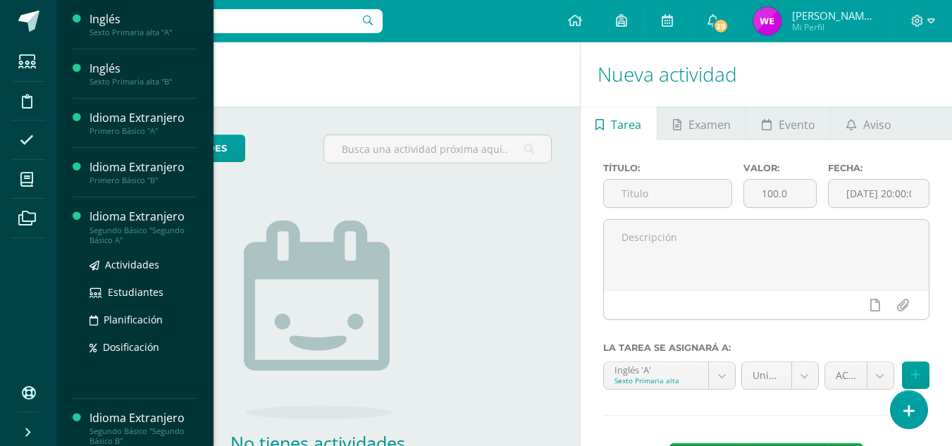
click at [161, 214] on div "Idioma Extranjero" at bounding box center [142, 217] width 107 height 16
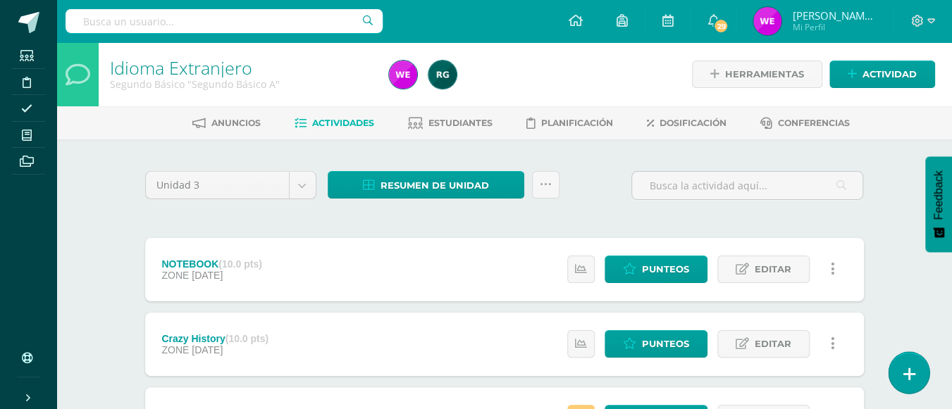
click at [901, 372] on link at bounding box center [908, 372] width 40 height 41
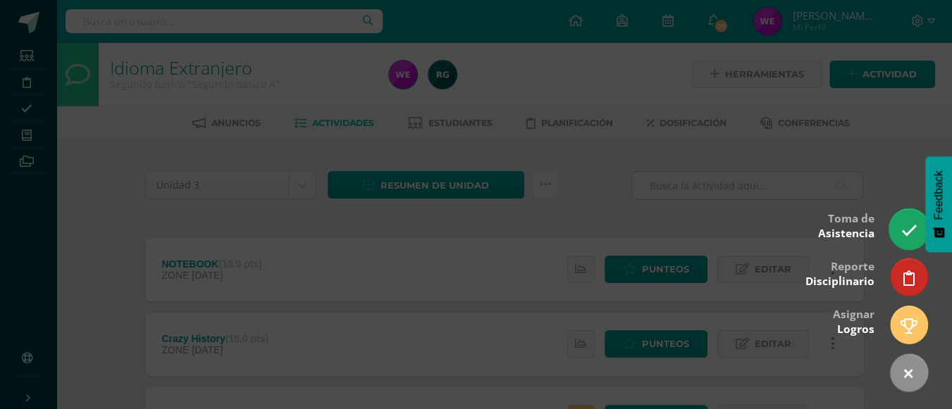
click at [900, 230] on link at bounding box center [908, 229] width 40 height 41
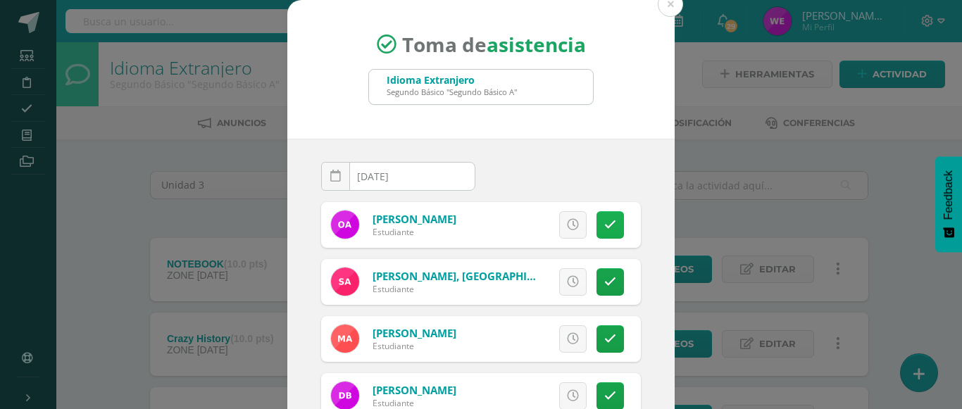
click at [602, 225] on link at bounding box center [610, 224] width 27 height 27
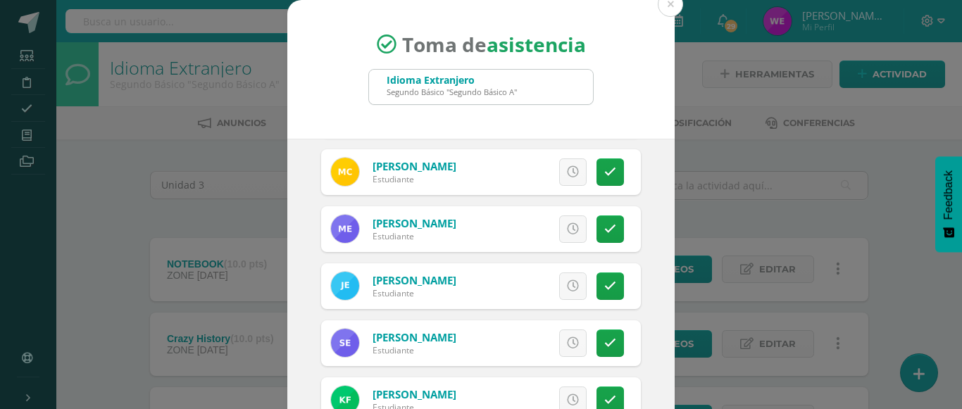
scroll to position [282, 0]
click at [597, 220] on link at bounding box center [610, 228] width 27 height 27
click at [605, 282] on icon at bounding box center [611, 286] width 12 height 12
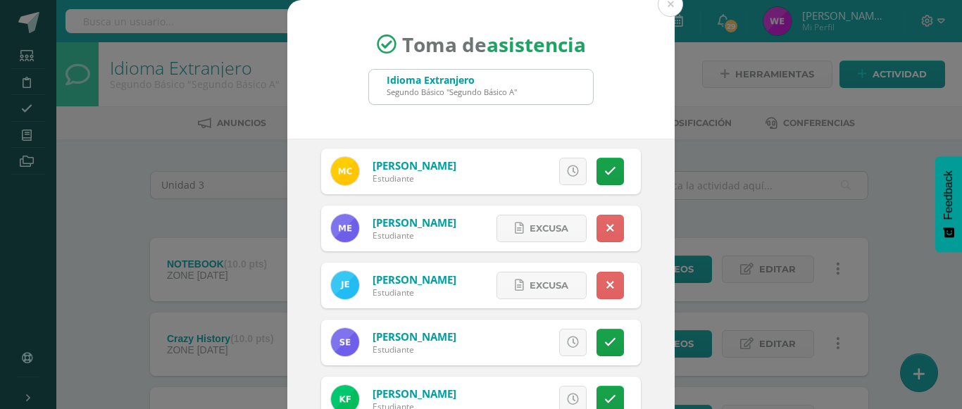
scroll to position [352, 0]
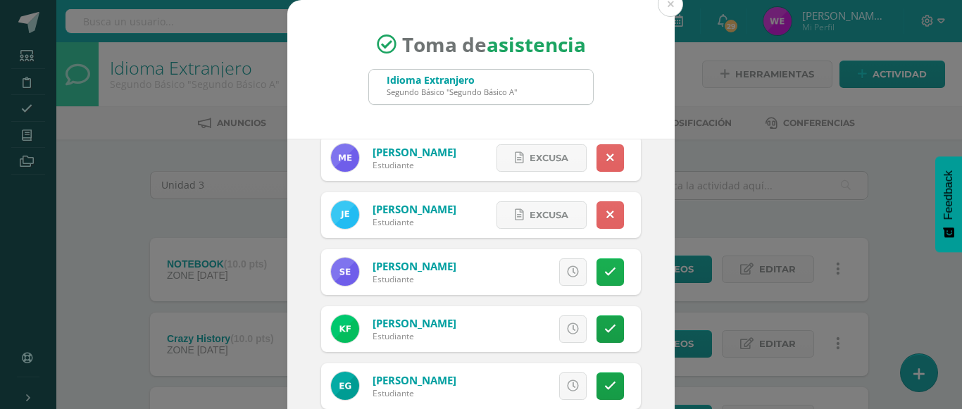
click at [605, 266] on icon at bounding box center [611, 272] width 12 height 12
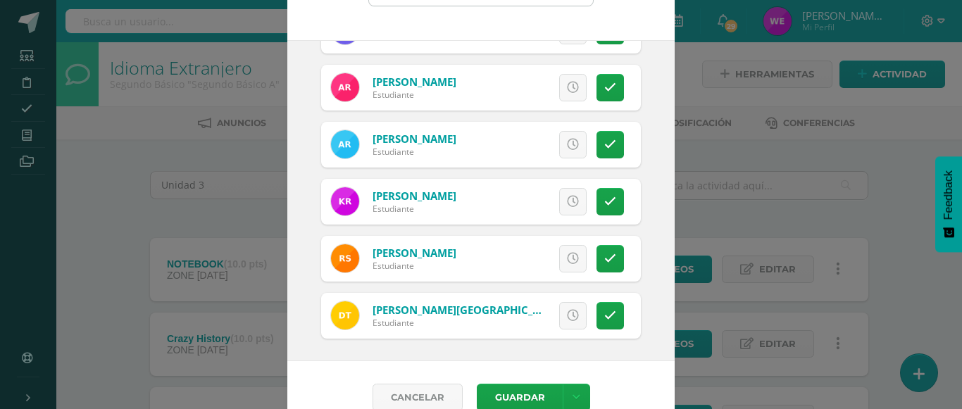
scroll to position [121, 0]
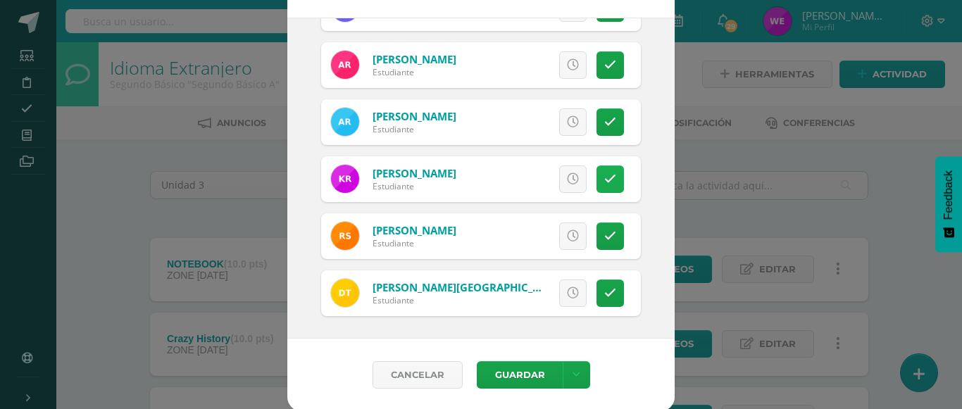
click at [605, 180] on icon at bounding box center [611, 179] width 12 height 12
click at [533, 379] on button "Guardar" at bounding box center [520, 374] width 86 height 27
